Goal: Task Accomplishment & Management: Manage account settings

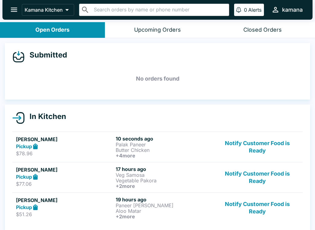
click at [155, 142] on p "Palak Paneer" at bounding box center [164, 145] width 97 height 6
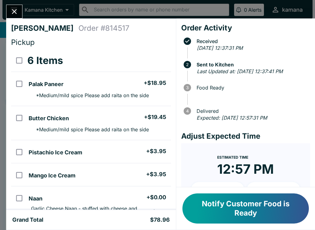
click at [21, 59] on input "select all" at bounding box center [19, 60] width 14 height 14
checkbox input "true"
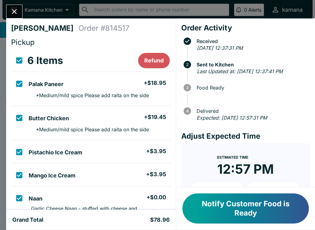
checkbox input "true"
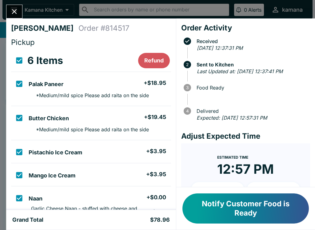
checkbox input "true"
click at [150, 57] on button "Refund" at bounding box center [154, 60] width 32 height 15
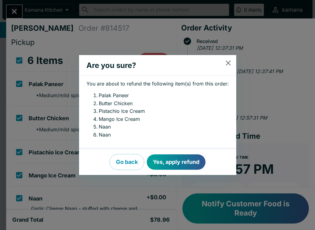
click at [168, 160] on button "Yes, apply refund" at bounding box center [176, 161] width 59 height 15
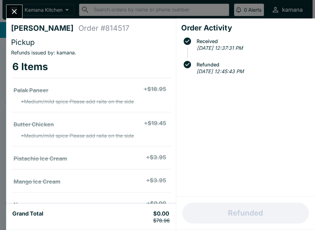
click at [13, 12] on icon "Close" at bounding box center [14, 11] width 8 height 8
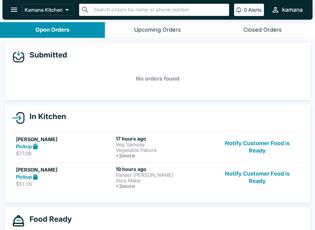
click at [156, 36] on button "Upcoming Orders" at bounding box center [157, 30] width 105 height 16
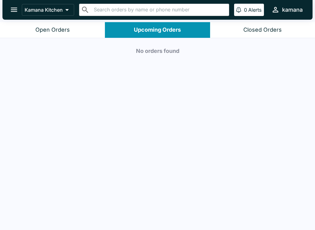
click at [262, 22] on button "Closed Orders" at bounding box center [262, 30] width 105 height 16
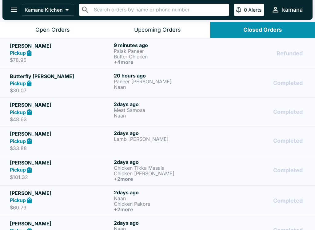
click at [45, 23] on button "Open Orders" at bounding box center [52, 30] width 105 height 16
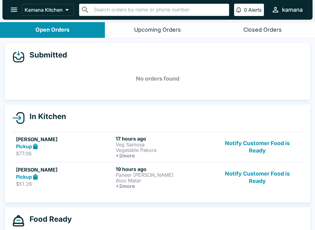
click at [268, 22] on button "Closed Orders" at bounding box center [262, 30] width 105 height 16
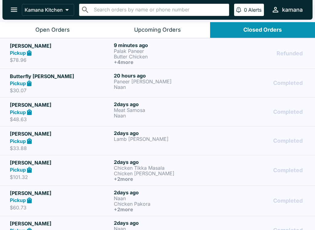
click at [181, 22] on button "Upcoming Orders" at bounding box center [157, 30] width 105 height 16
